Goal: Communication & Community: Answer question/provide support

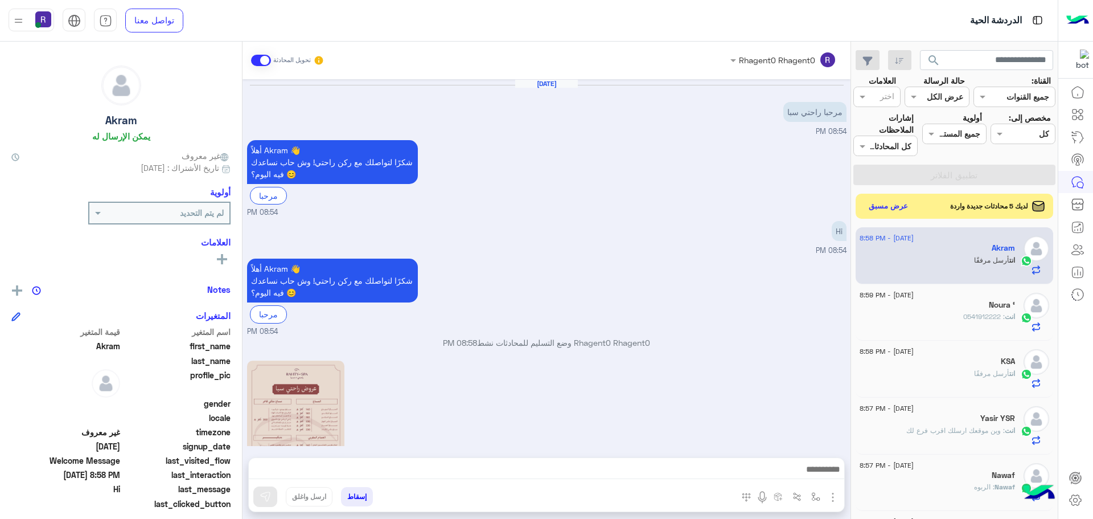
scroll to position [242, 0]
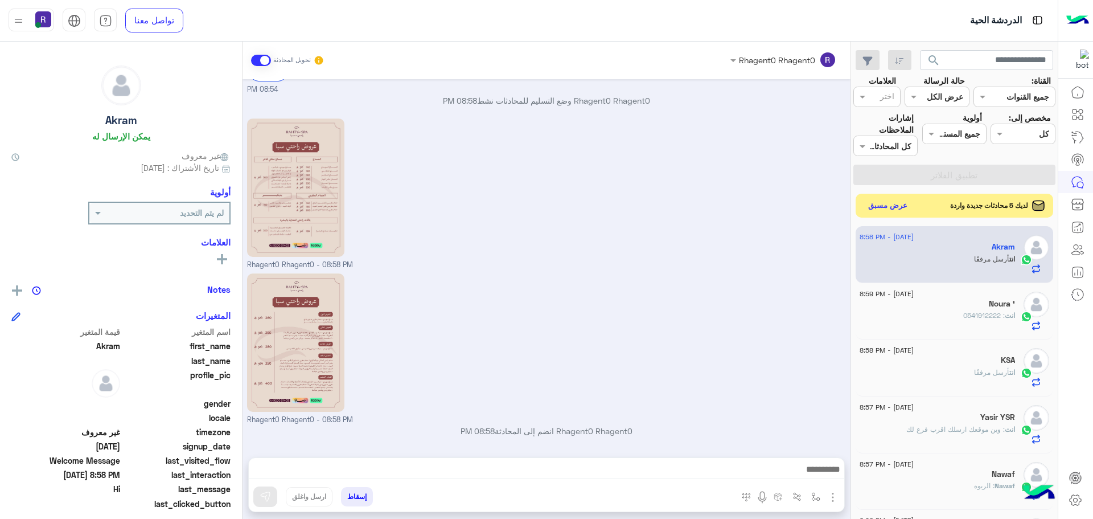
click at [885, 205] on button "عرض مسبق" at bounding box center [888, 205] width 48 height 15
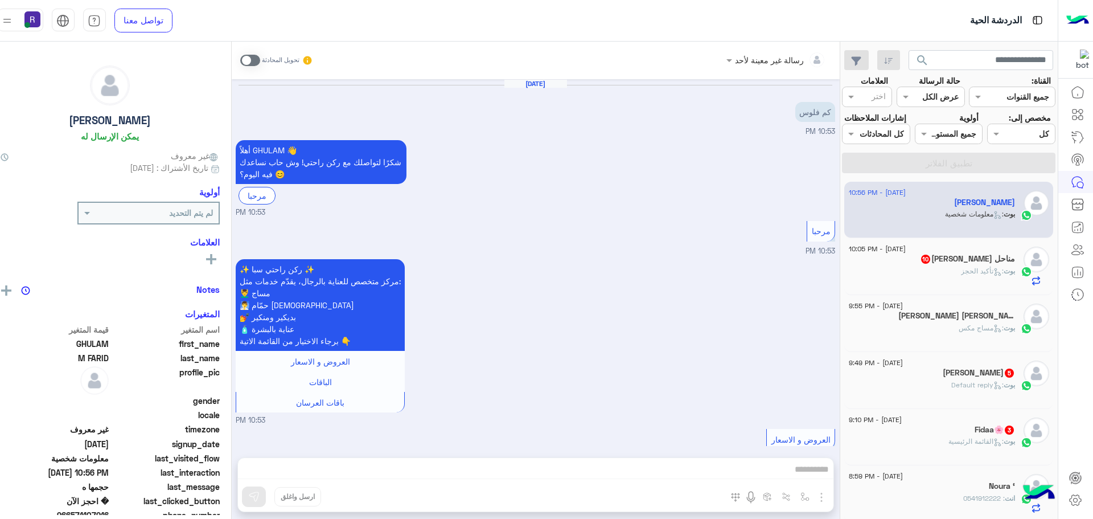
scroll to position [775, 0]
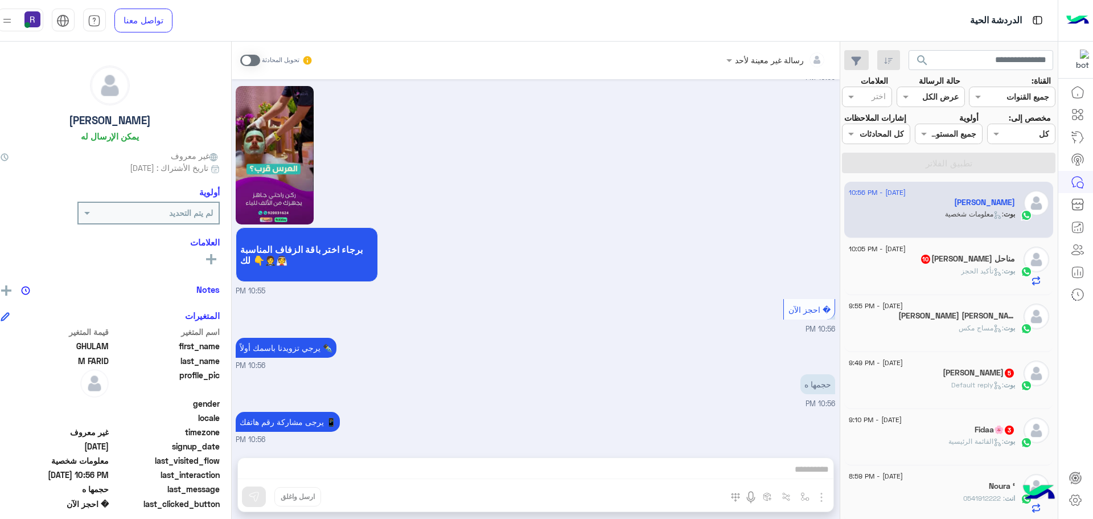
click at [671, 470] on div "رسالة غير معينة لأحد تحويل المحادثة [DATE] كم فلوس 10:53 PM أهلاً GHULAM 👋 شكرً…" at bounding box center [536, 283] width 608 height 482
drag, startPoint x: 257, startPoint y: 59, endPoint x: 423, endPoint y: 262, distance: 262.5
click at [258, 59] on span at bounding box center [250, 60] width 20 height 11
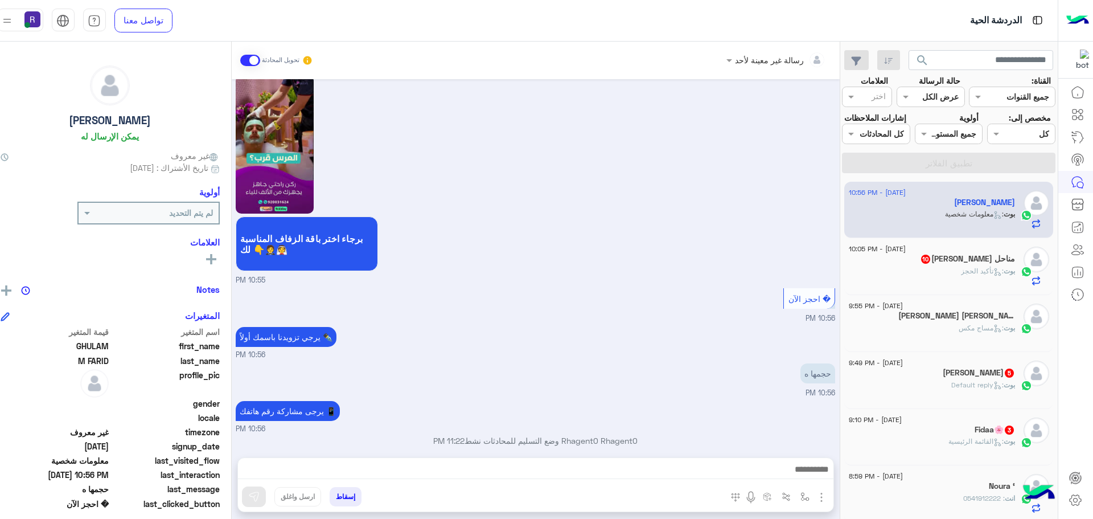
scroll to position [796, 0]
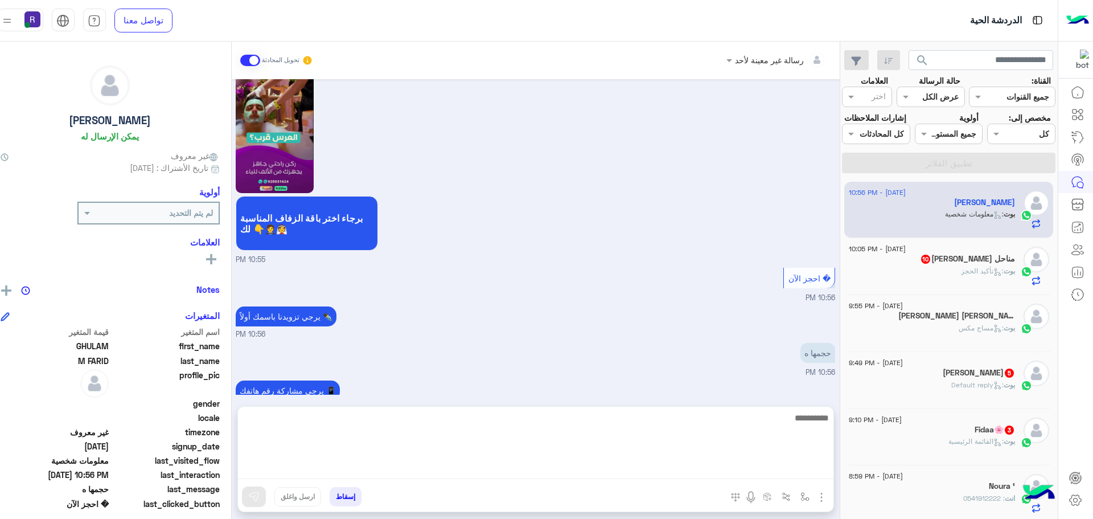
click at [559, 470] on textarea at bounding box center [535, 444] width 595 height 68
type textarea "**********"
click at [726, 419] on textarea "**********" at bounding box center [535, 444] width 595 height 68
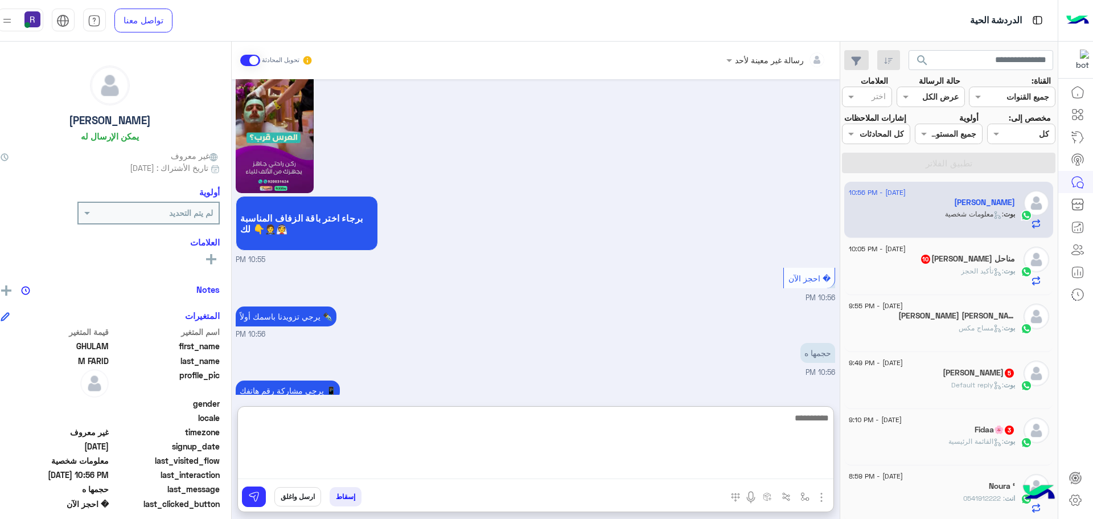
scroll to position [883, 0]
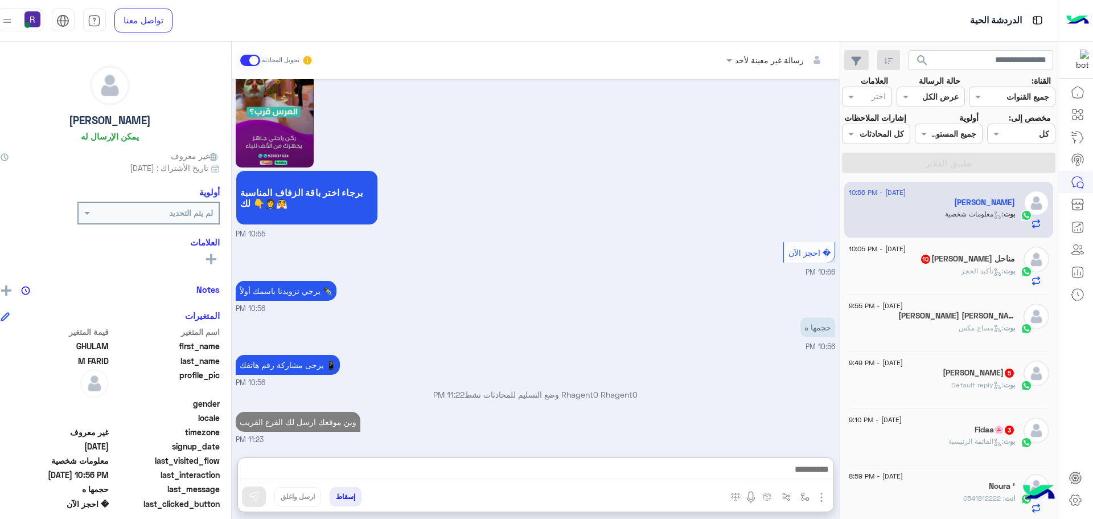
click at [965, 275] on span ": تأكيد الحجز" at bounding box center [982, 270] width 43 height 9
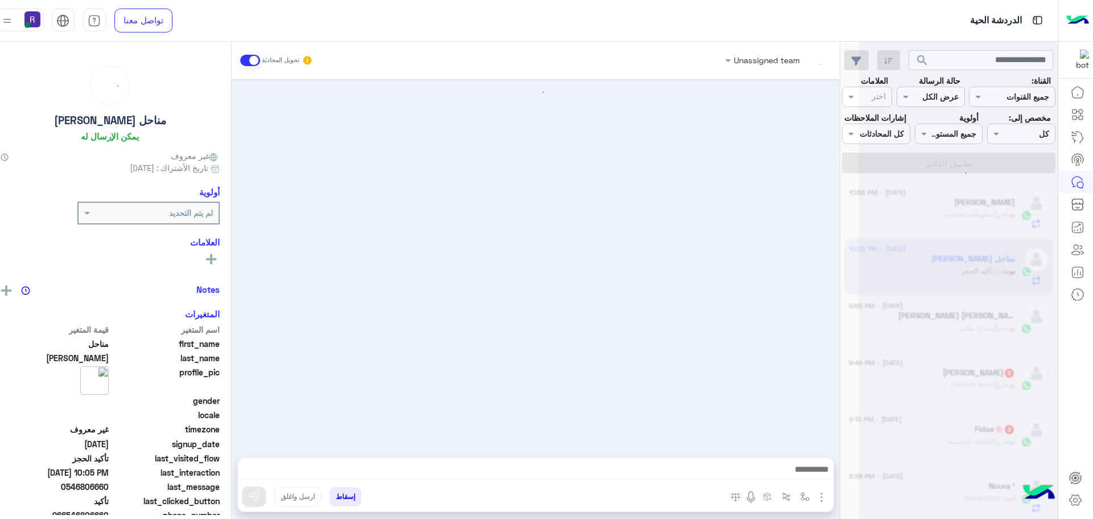
scroll to position [908, 0]
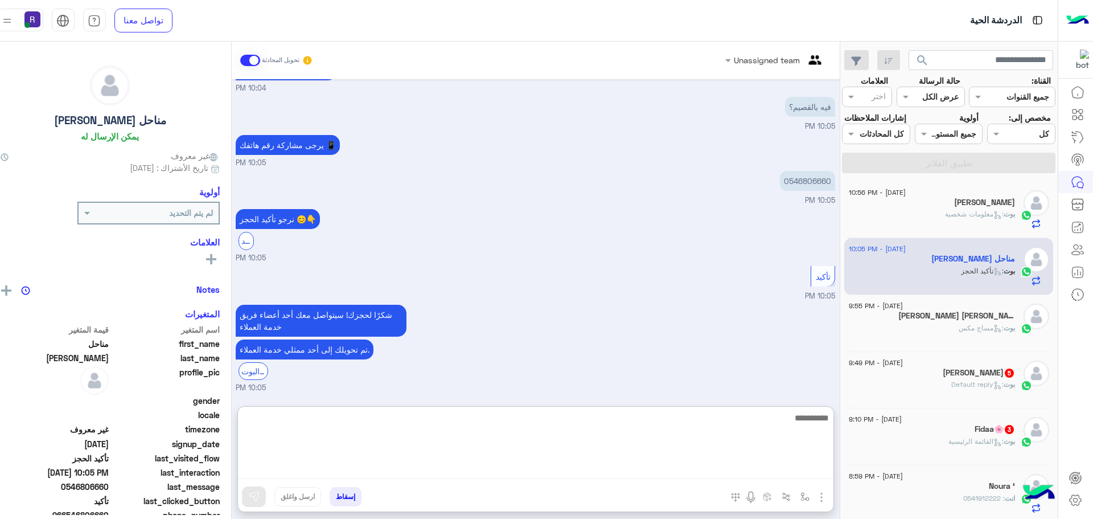
click at [685, 470] on textarea at bounding box center [535, 444] width 595 height 68
paste textarea "**********"
type textarea "**********"
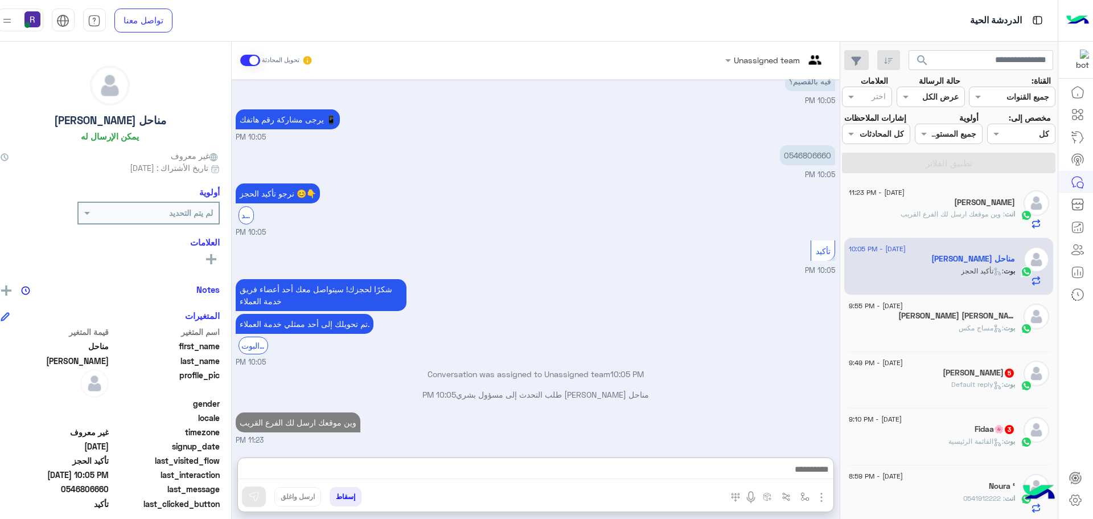
click at [936, 399] on div "[PERSON_NAME] : Default reply" at bounding box center [932, 389] width 166 height 20
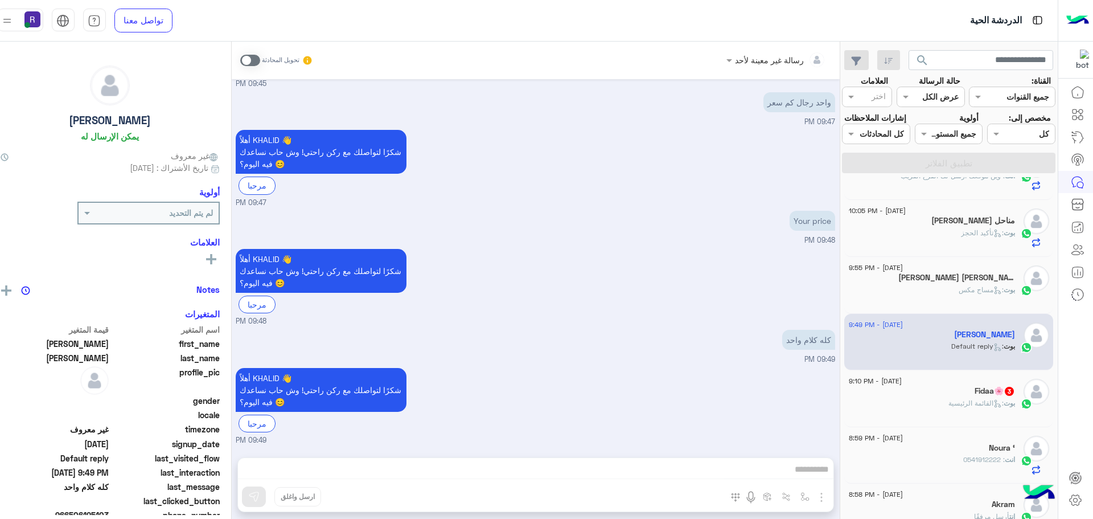
scroll to position [57, 0]
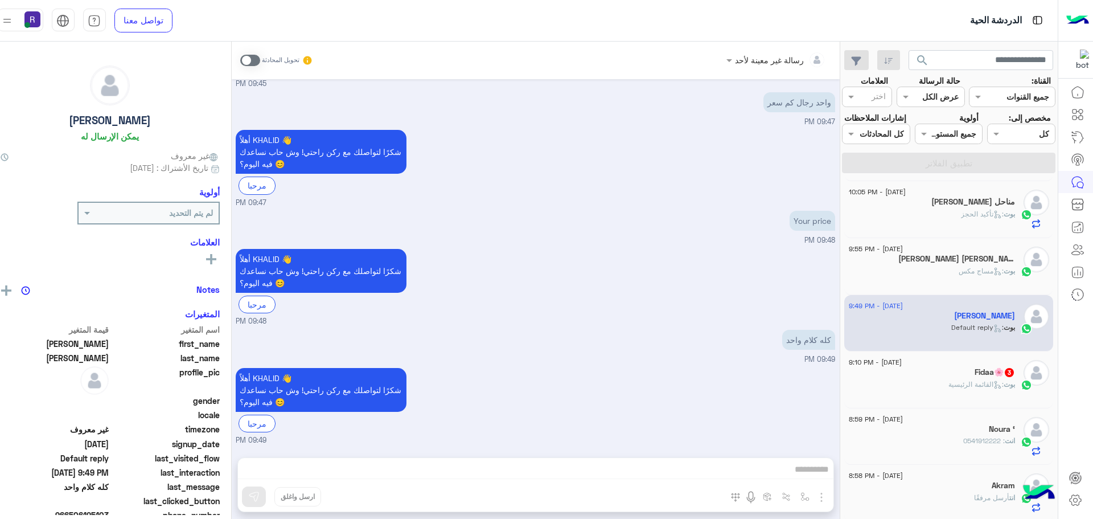
click at [986, 377] on h5 "Fidaa🌸 3" at bounding box center [995, 372] width 40 height 10
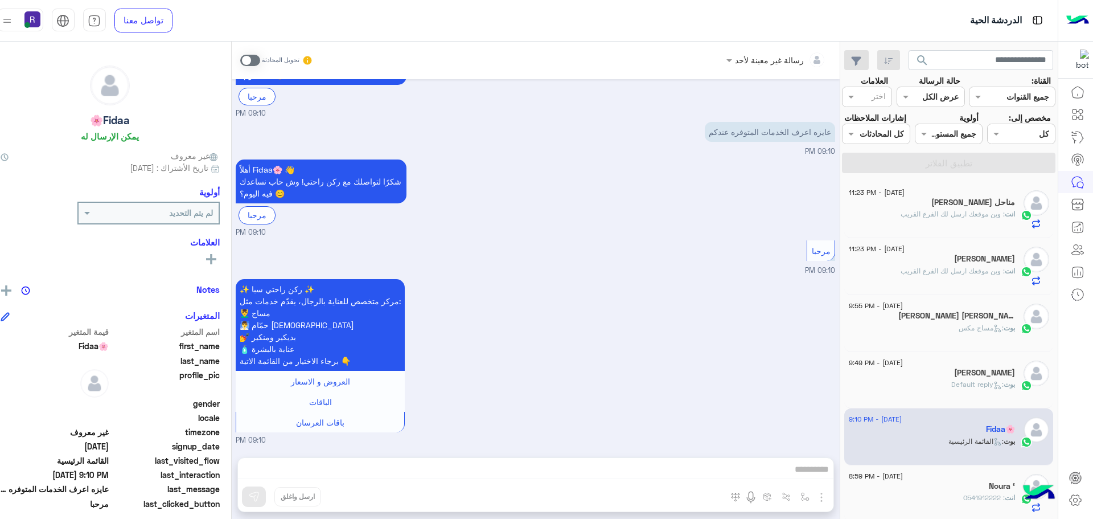
click at [260, 60] on span at bounding box center [250, 60] width 20 height 11
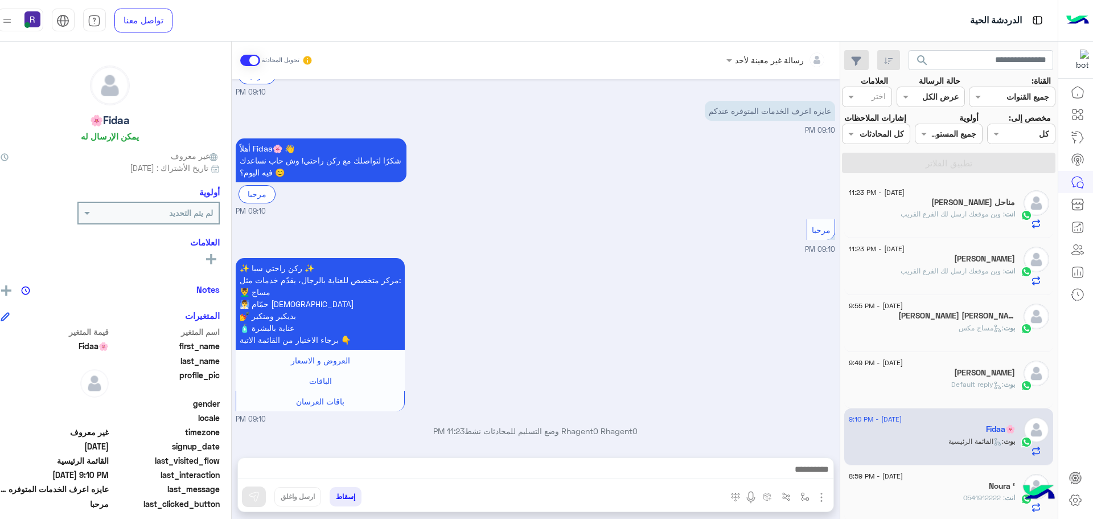
click at [825, 491] on img "button" at bounding box center [822, 497] width 14 height 14
click at [810, 476] on span "الصور" at bounding box center [799, 472] width 21 height 13
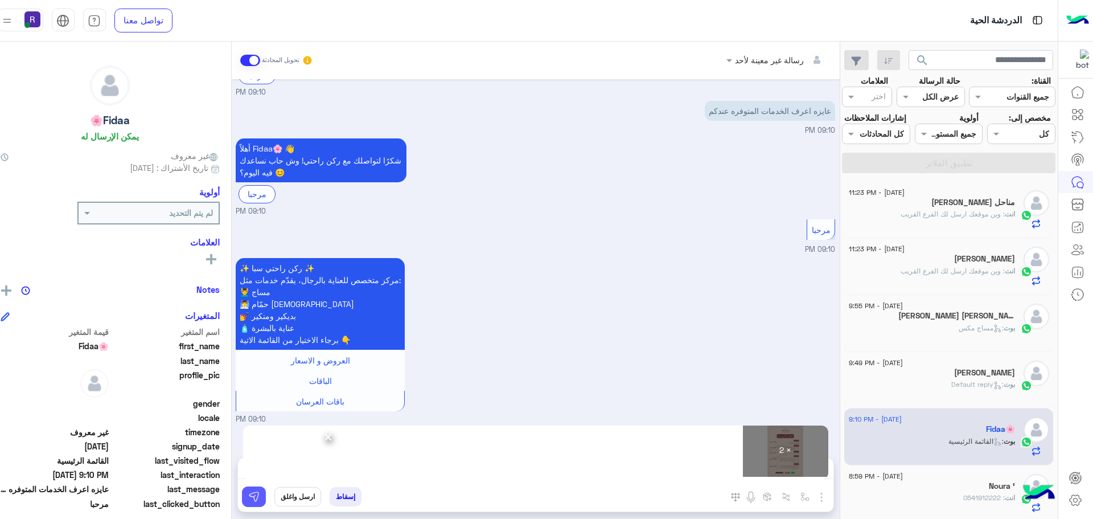
click at [260, 497] on img at bounding box center [253, 496] width 11 height 11
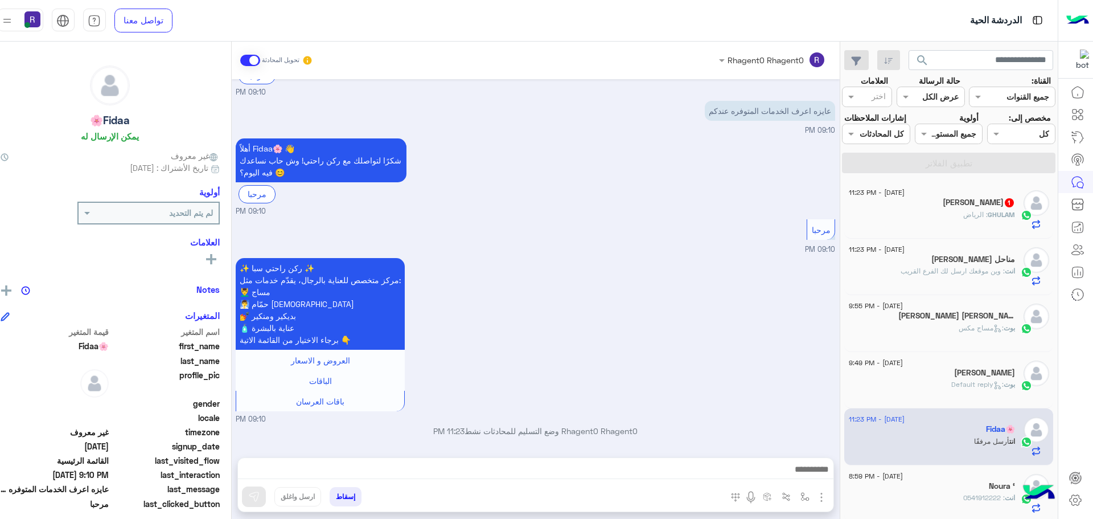
scroll to position [450, 0]
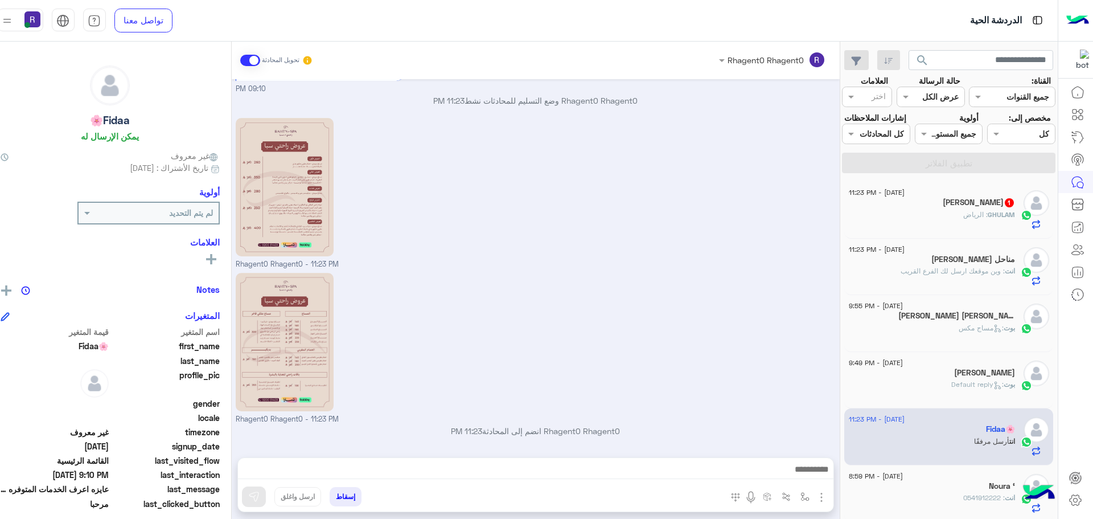
click at [1014, 239] on div "[DATE] - 11:23 PM [PERSON_NAME] 1 GHULAM : الرياض" at bounding box center [948, 210] width 209 height 57
click at [959, 227] on div "GHULAM : الرياض" at bounding box center [932, 219] width 166 height 20
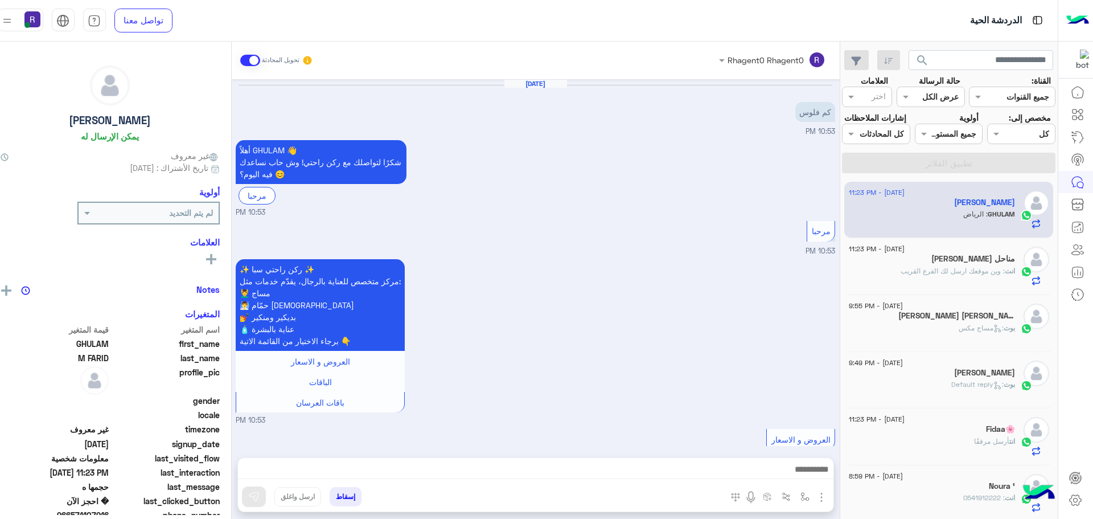
scroll to position [891, 0]
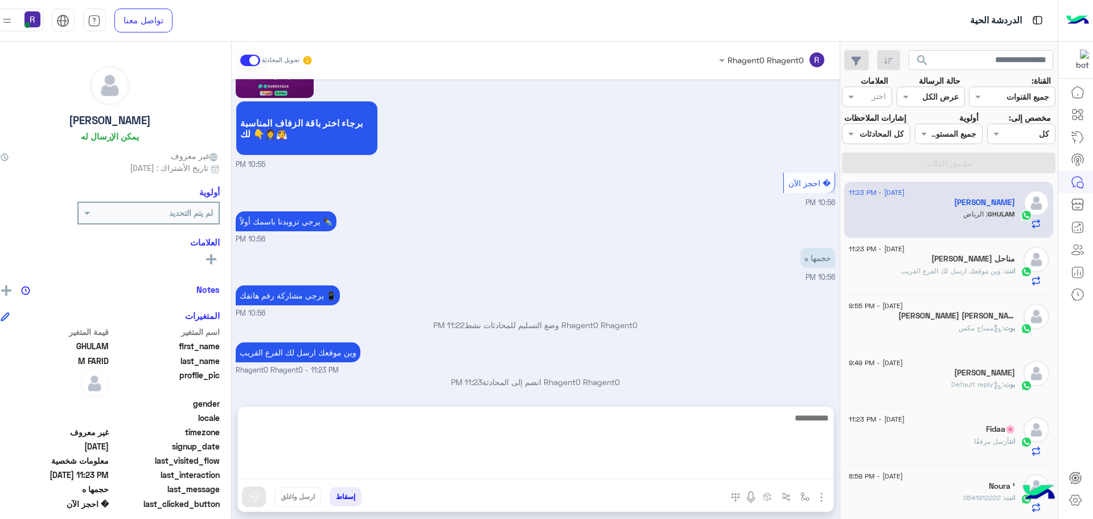
click at [792, 472] on textarea at bounding box center [535, 444] width 595 height 68
type textarea "**********"
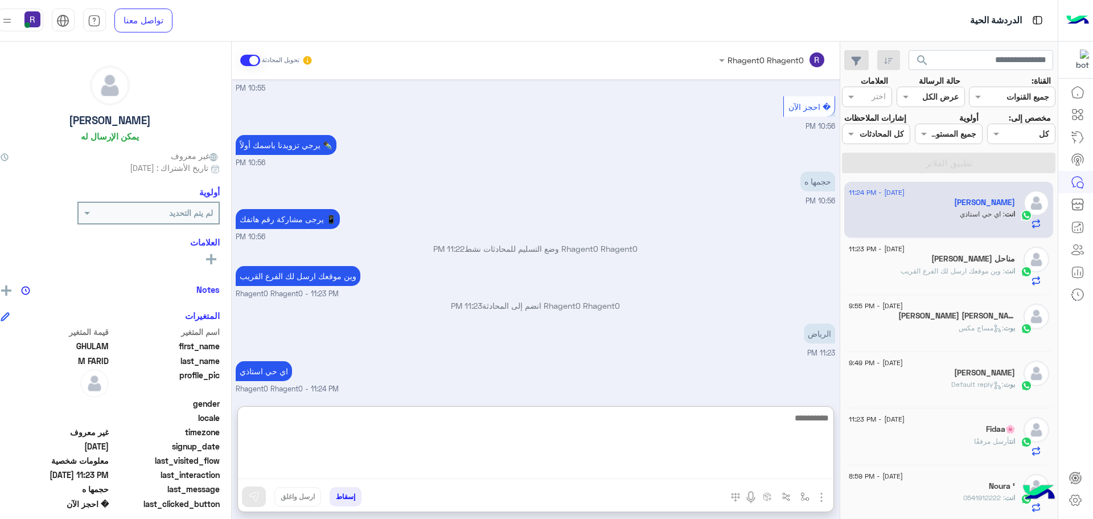
scroll to position [978, 0]
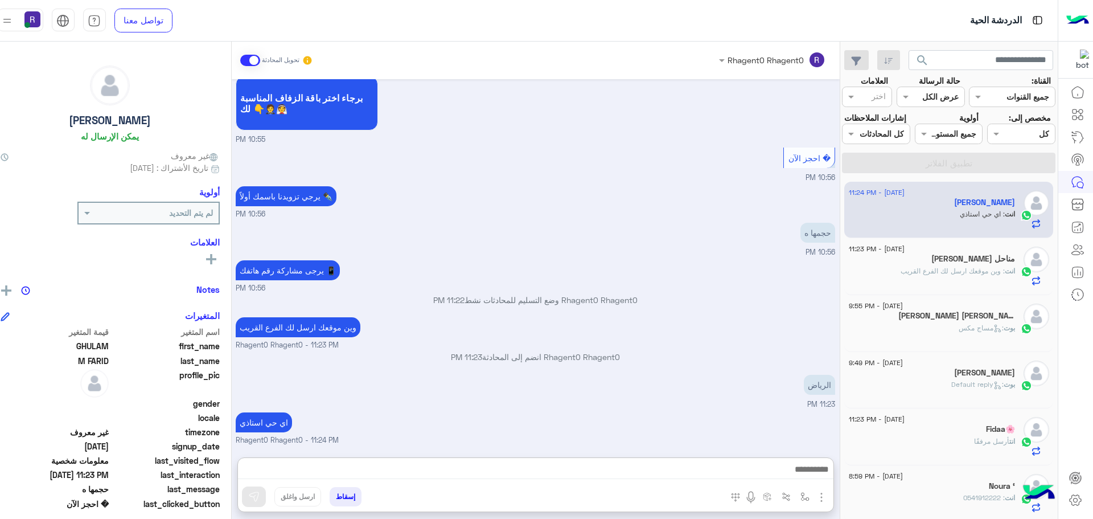
click at [712, 351] on div "Rhagent0 Rhagent0 انضم إلى المحادثة 11:23 PM" at bounding box center [535, 361] width 599 height 20
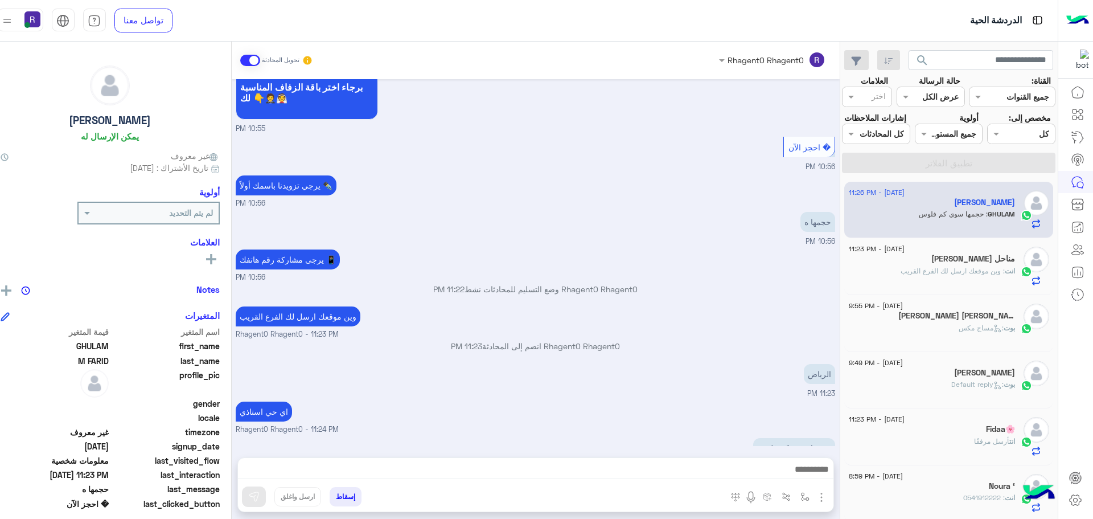
scroll to position [965, 0]
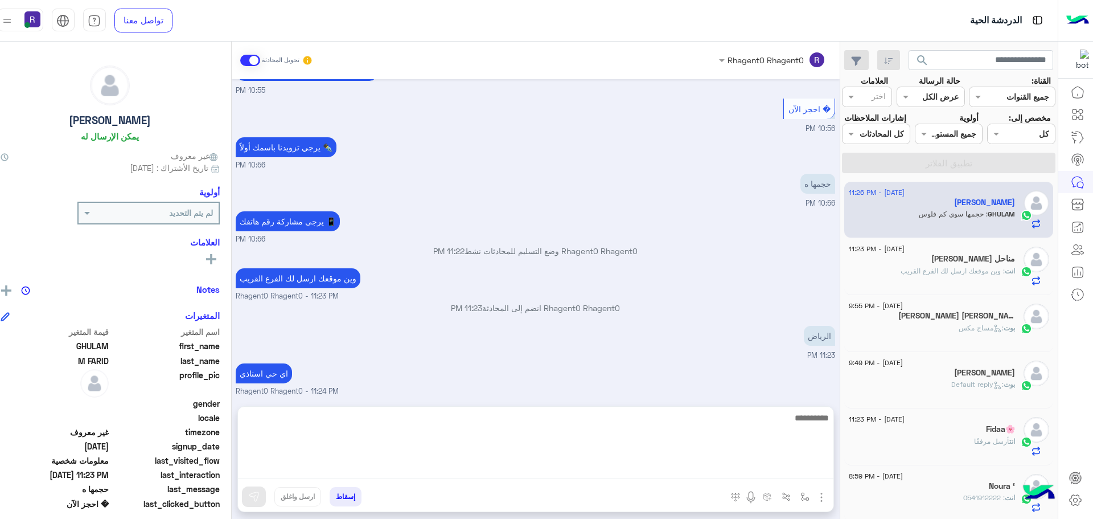
click at [813, 466] on textarea at bounding box center [535, 444] width 595 height 68
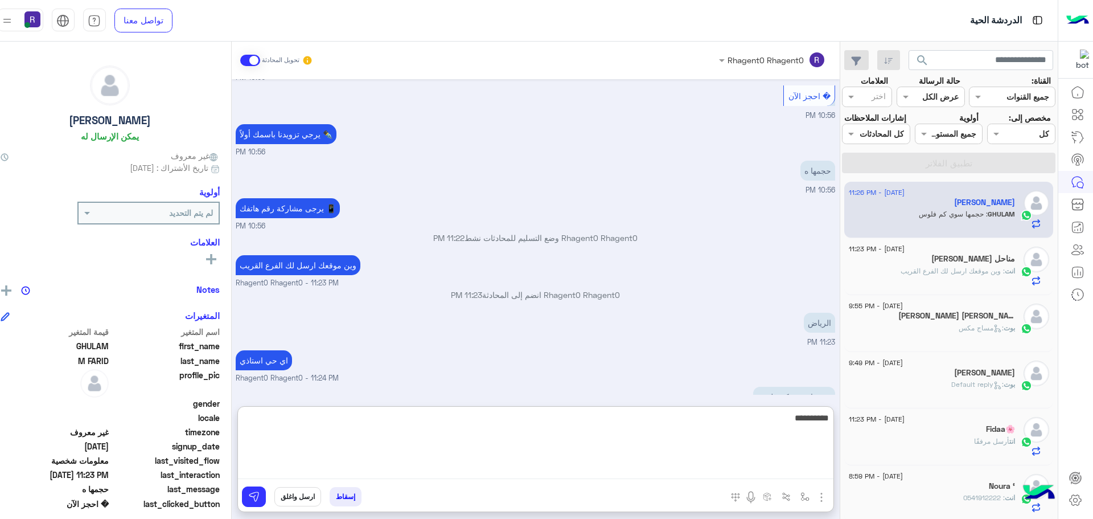
type textarea "**********"
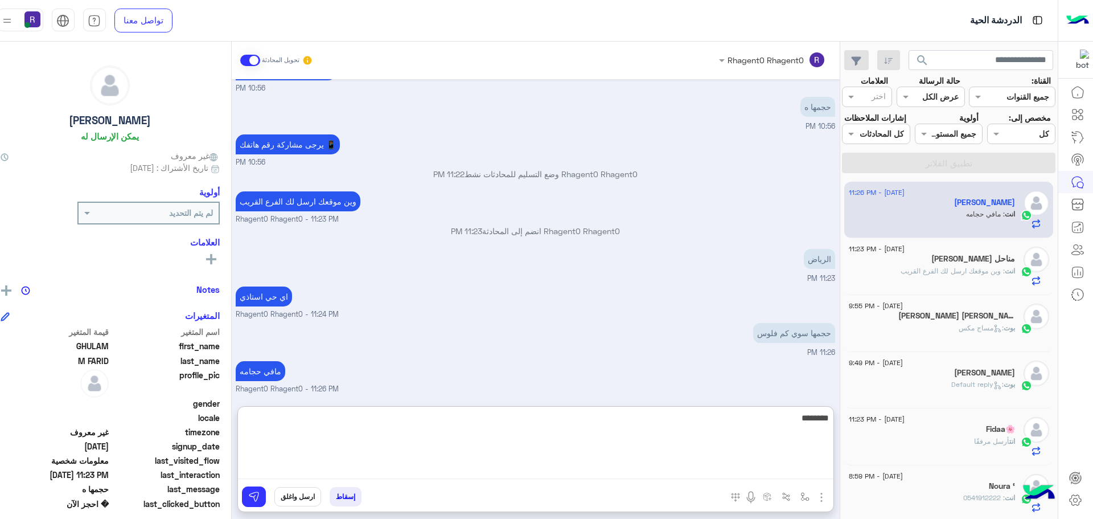
type textarea "********"
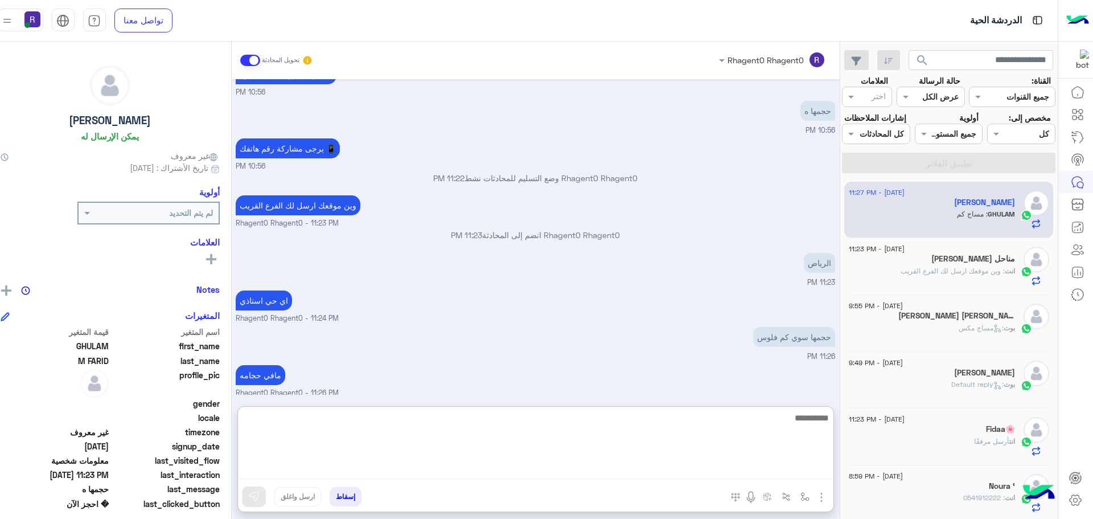
scroll to position [1089, 0]
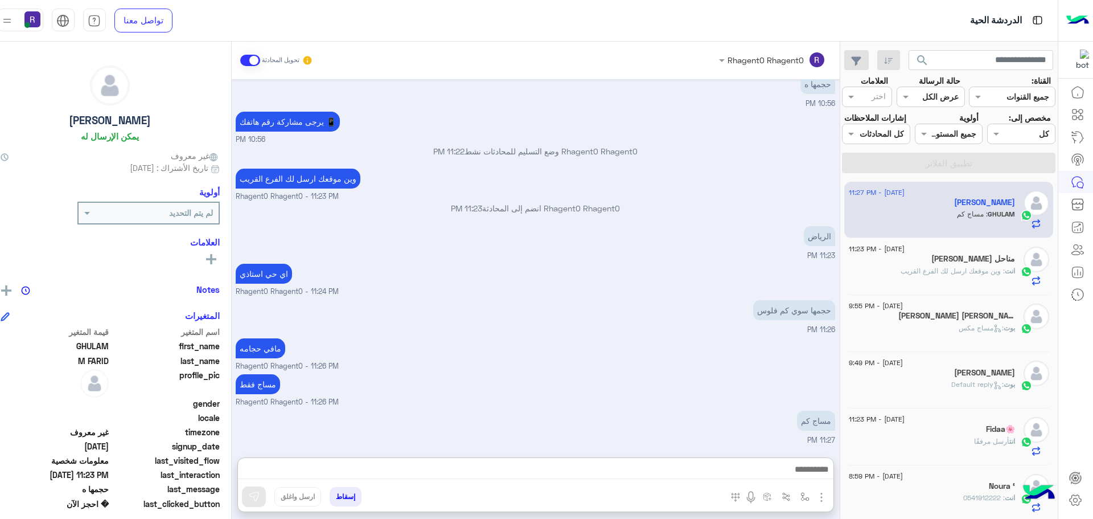
click at [769, 346] on div "مافي حجامه Rhagent0 Rhagent0 - 11:26 PM" at bounding box center [535, 353] width 599 height 36
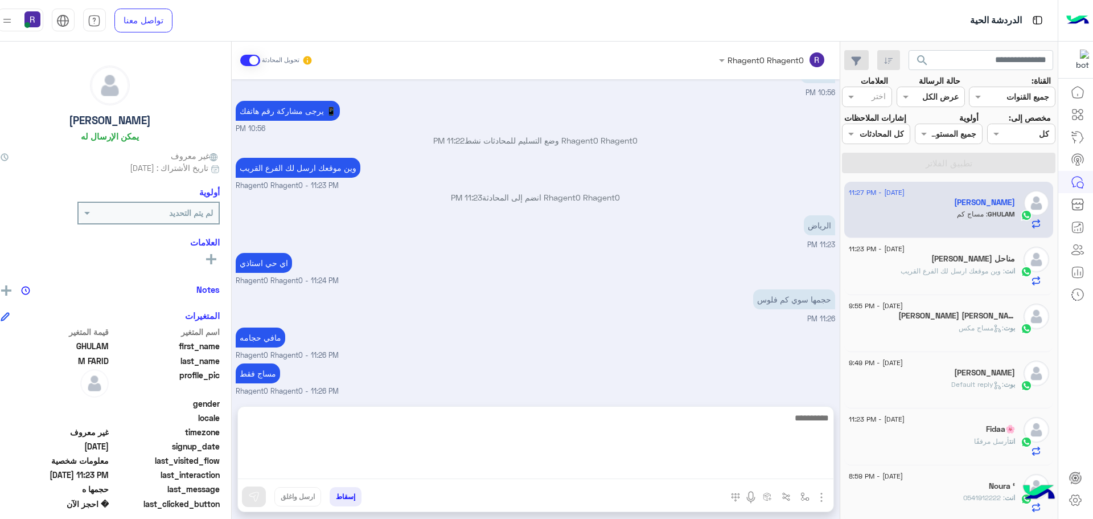
click at [822, 465] on textarea at bounding box center [535, 444] width 595 height 68
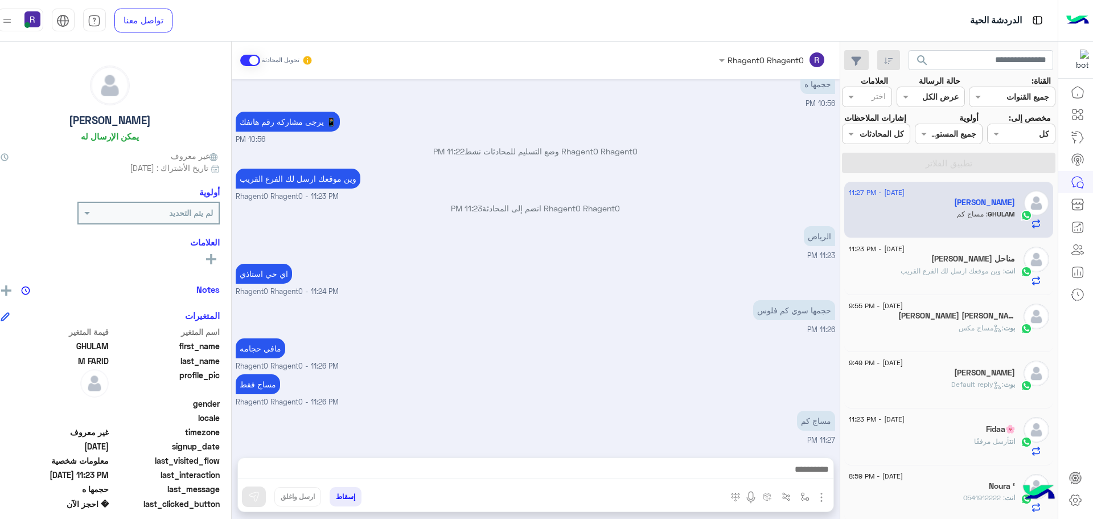
click at [828, 496] on img "button" at bounding box center [822, 497] width 14 height 14
click at [810, 468] on span "الصور" at bounding box center [799, 472] width 21 height 13
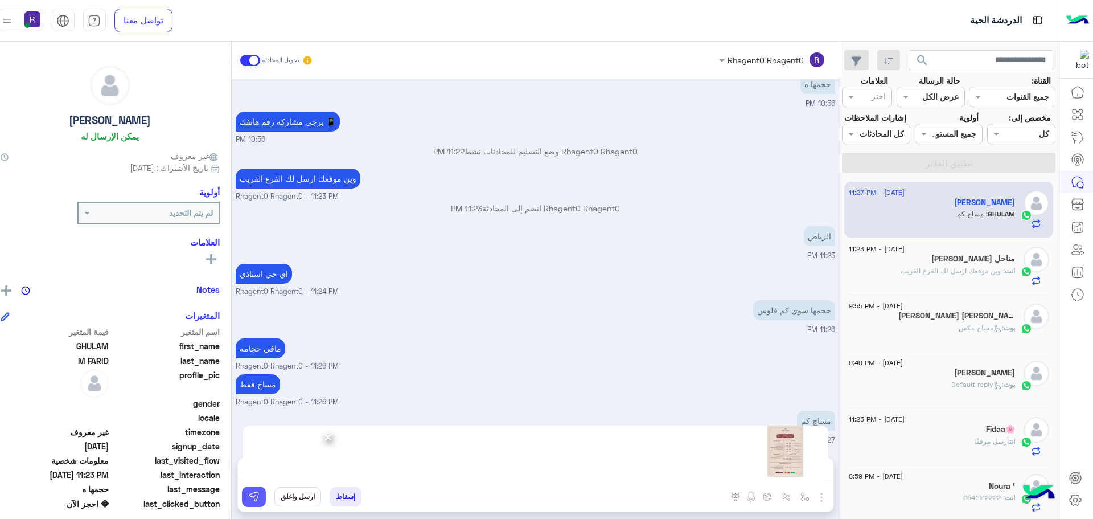
click at [260, 497] on img at bounding box center [253, 496] width 11 height 11
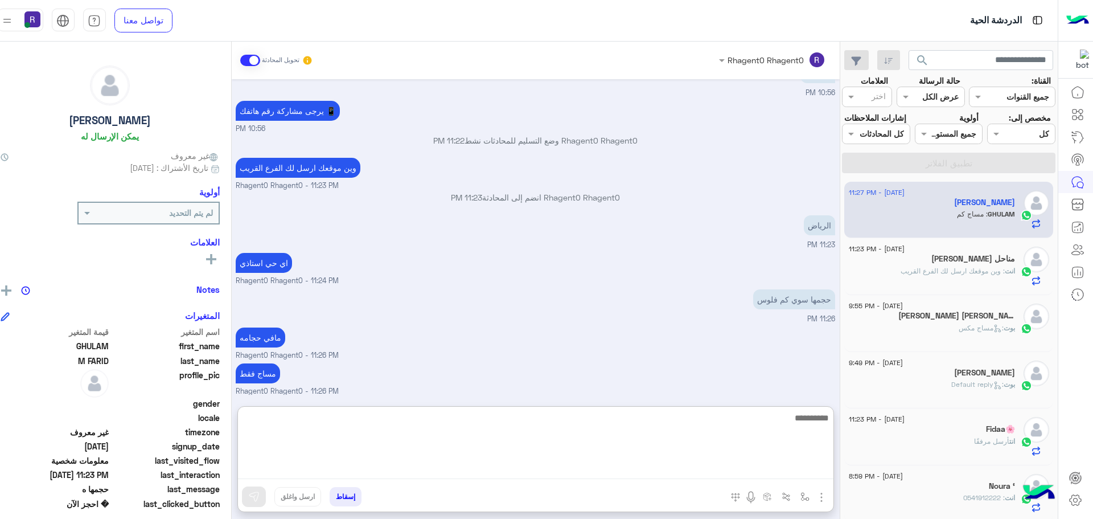
click at [780, 464] on textarea at bounding box center [535, 444] width 595 height 68
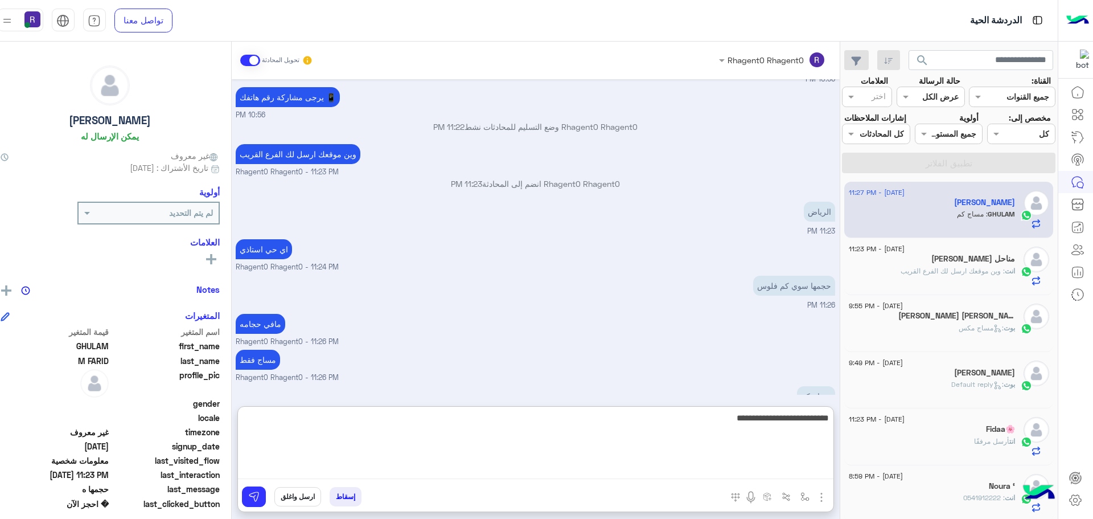
type textarea "**********"
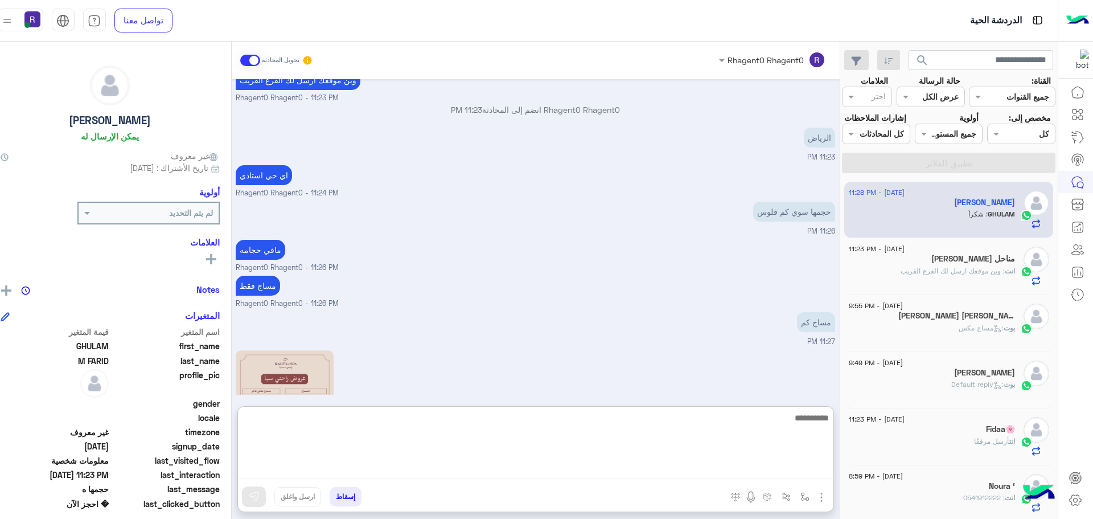
scroll to position [1448, 0]
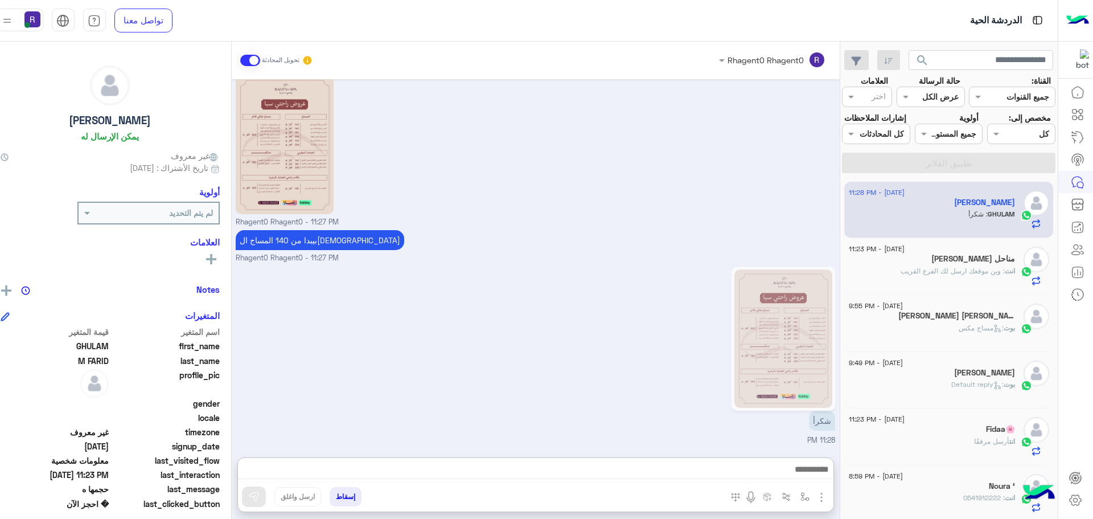
click at [620, 300] on div "شكرأ 11:28 PM" at bounding box center [535, 355] width 599 height 182
click at [643, 253] on small "Rhagent0 Rhagent0 - 11:27 PM" at bounding box center [535, 258] width 599 height 11
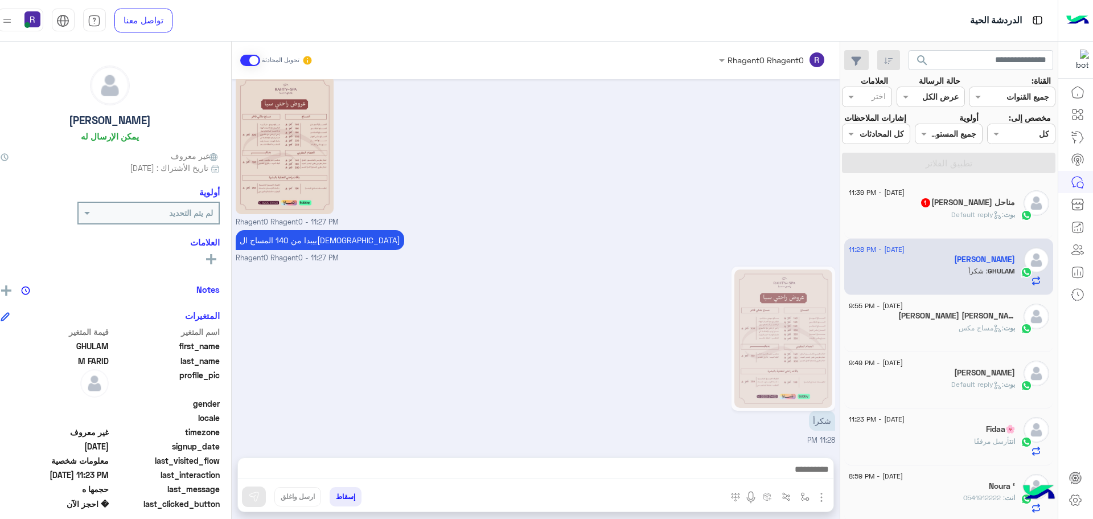
click at [941, 229] on div "[PERSON_NAME] : Default reply" at bounding box center [932, 219] width 166 height 20
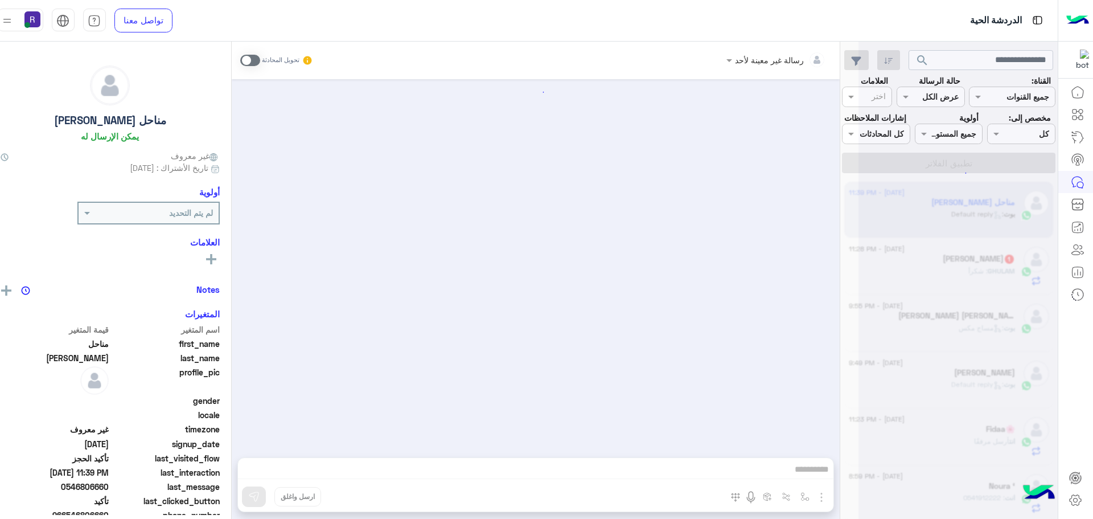
scroll to position [741, 0]
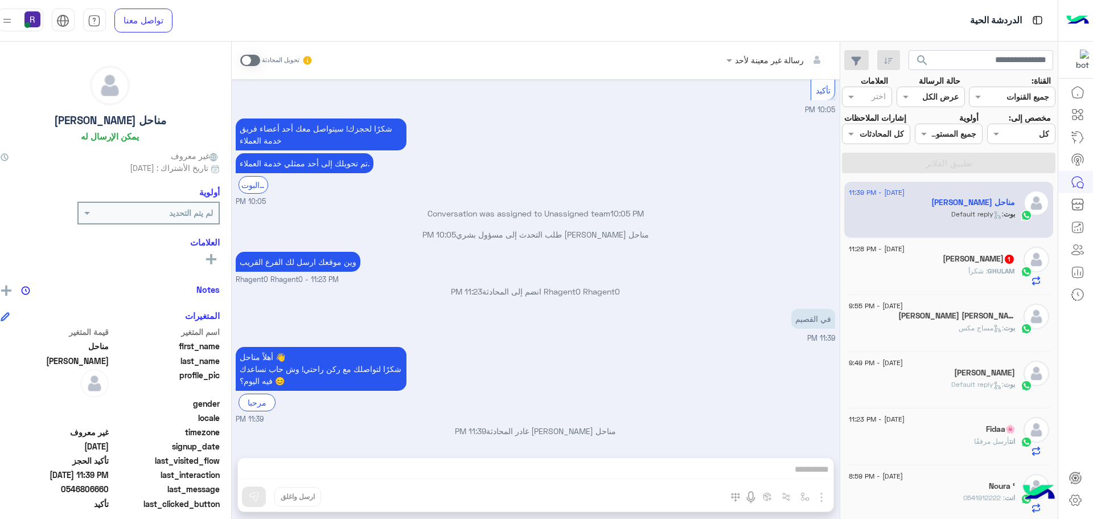
click at [260, 61] on span at bounding box center [250, 60] width 20 height 11
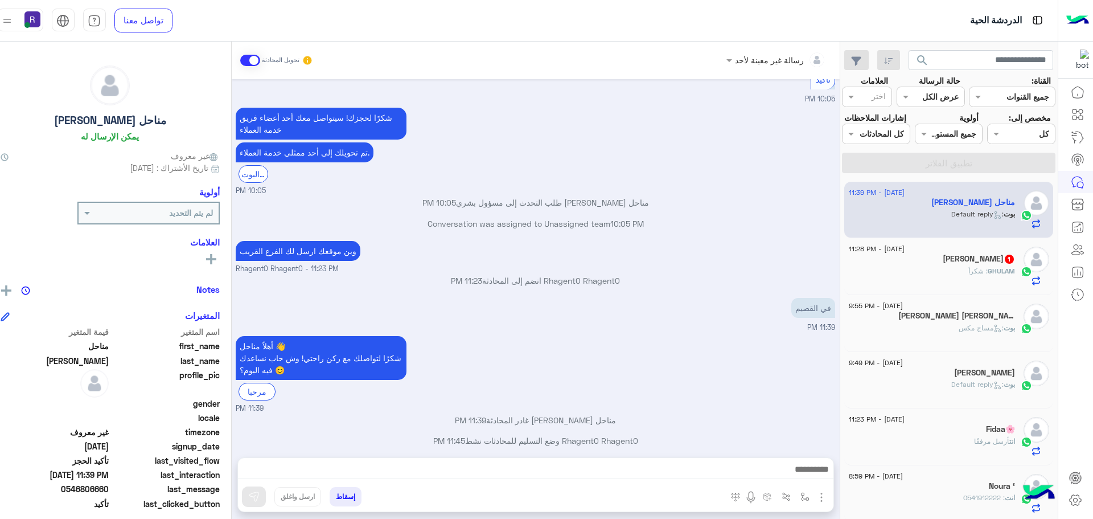
scroll to position [761, 0]
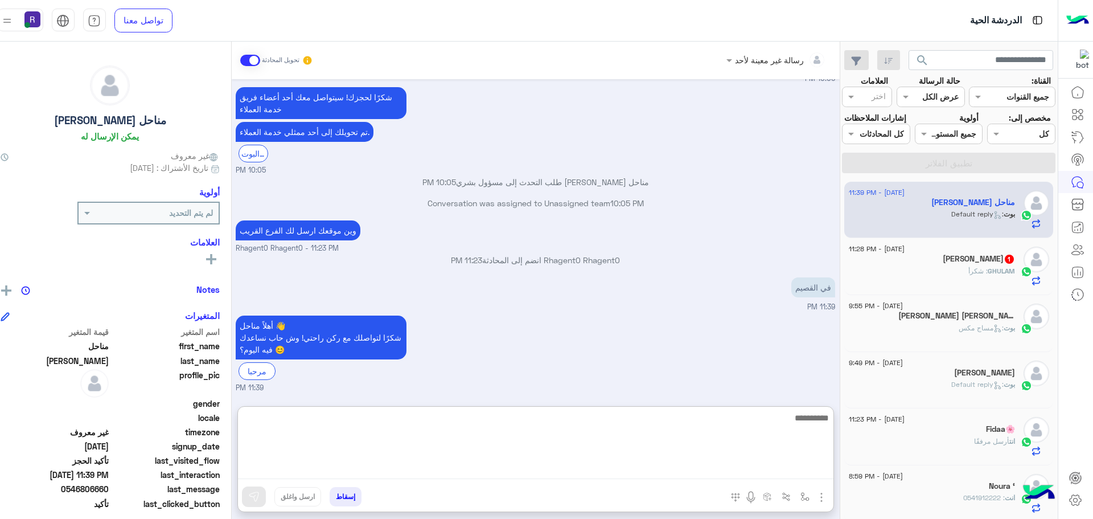
click at [830, 474] on textarea at bounding box center [535, 444] width 595 height 68
type textarea "**********"
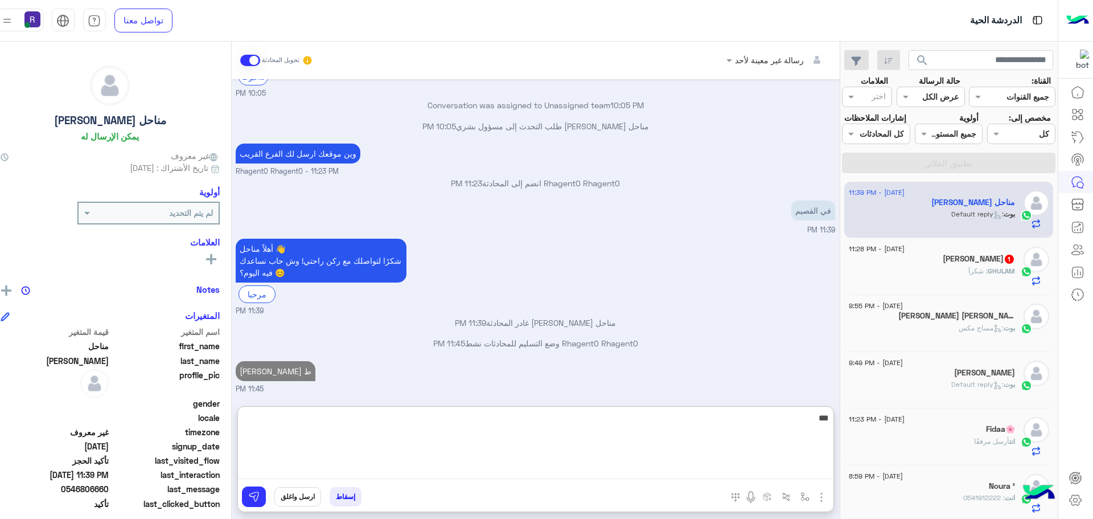
type textarea "***"
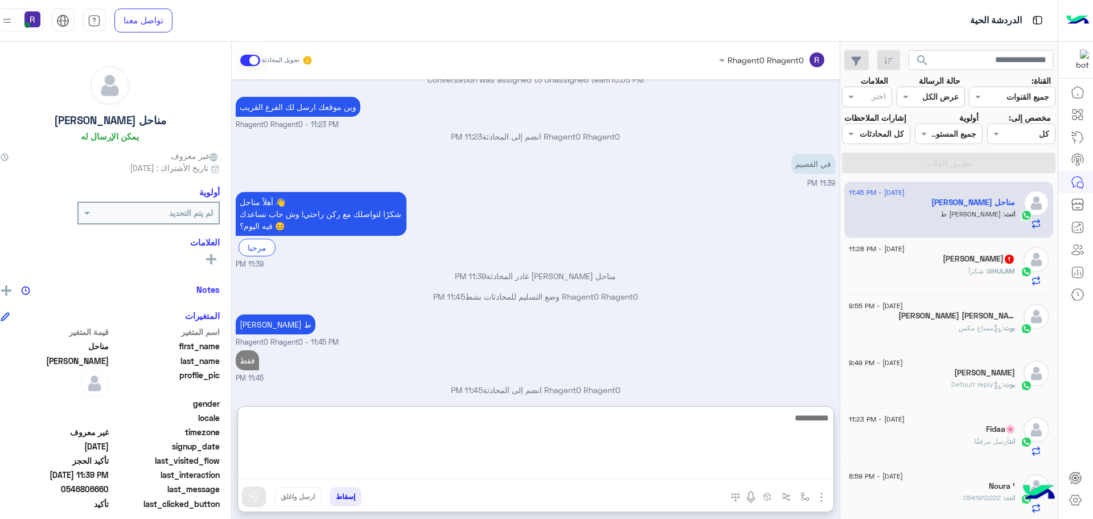
scroll to position [906, 0]
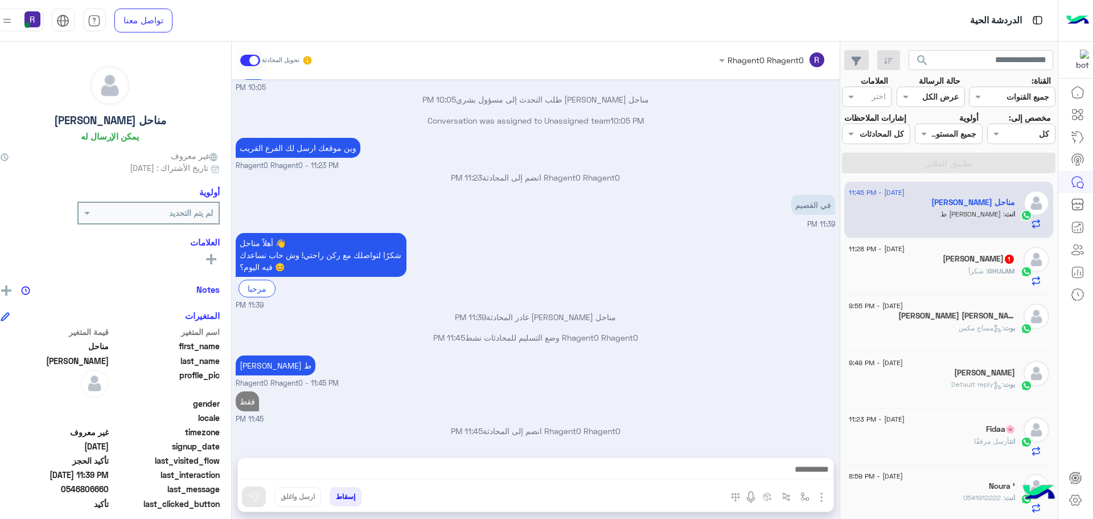
click at [913, 266] on div "[PERSON_NAME] 1" at bounding box center [932, 260] width 166 height 12
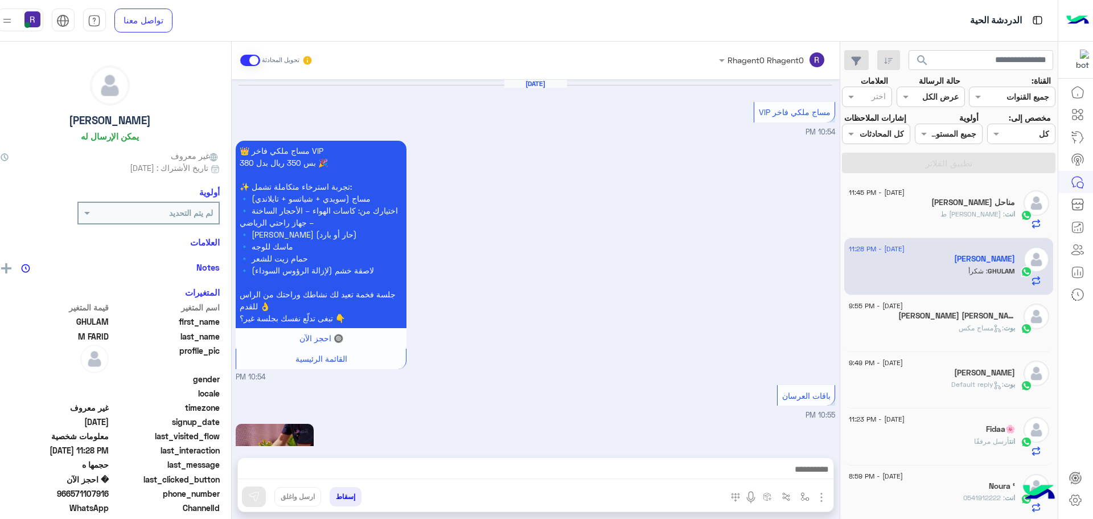
scroll to position [1011, 0]
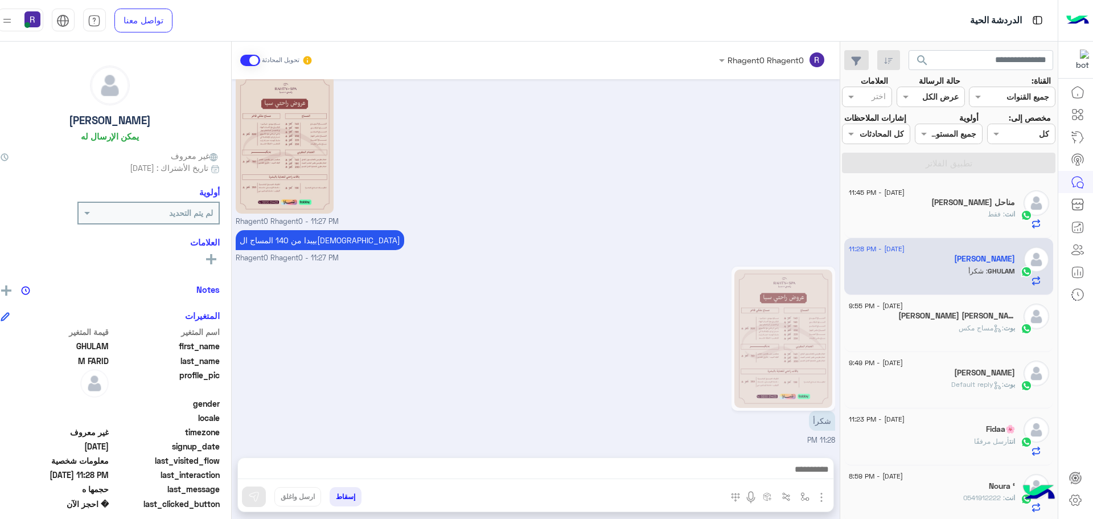
click at [777, 346] on img at bounding box center [783, 338] width 98 height 138
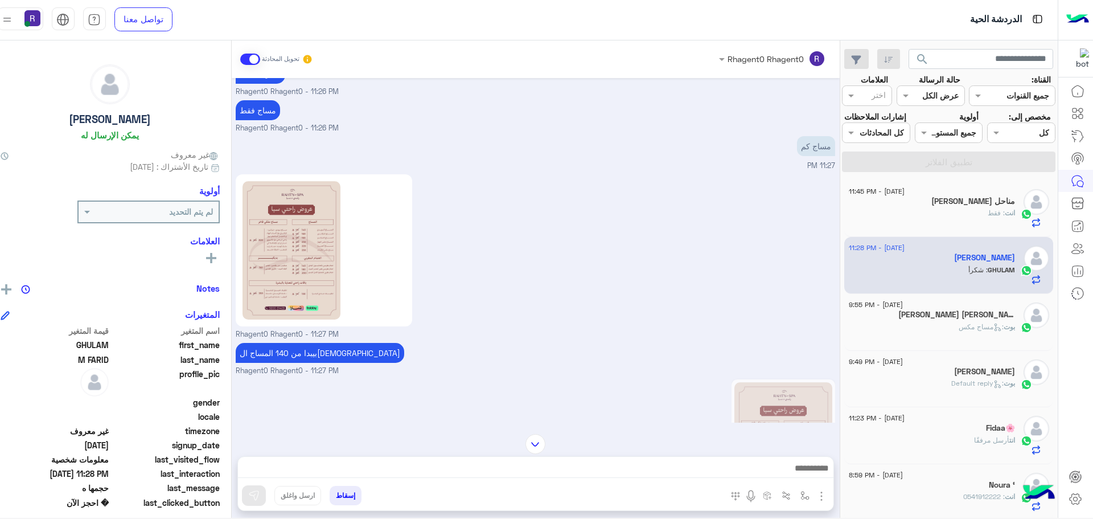
scroll to position [893, 0]
